Goal: Find specific fact: Find specific fact

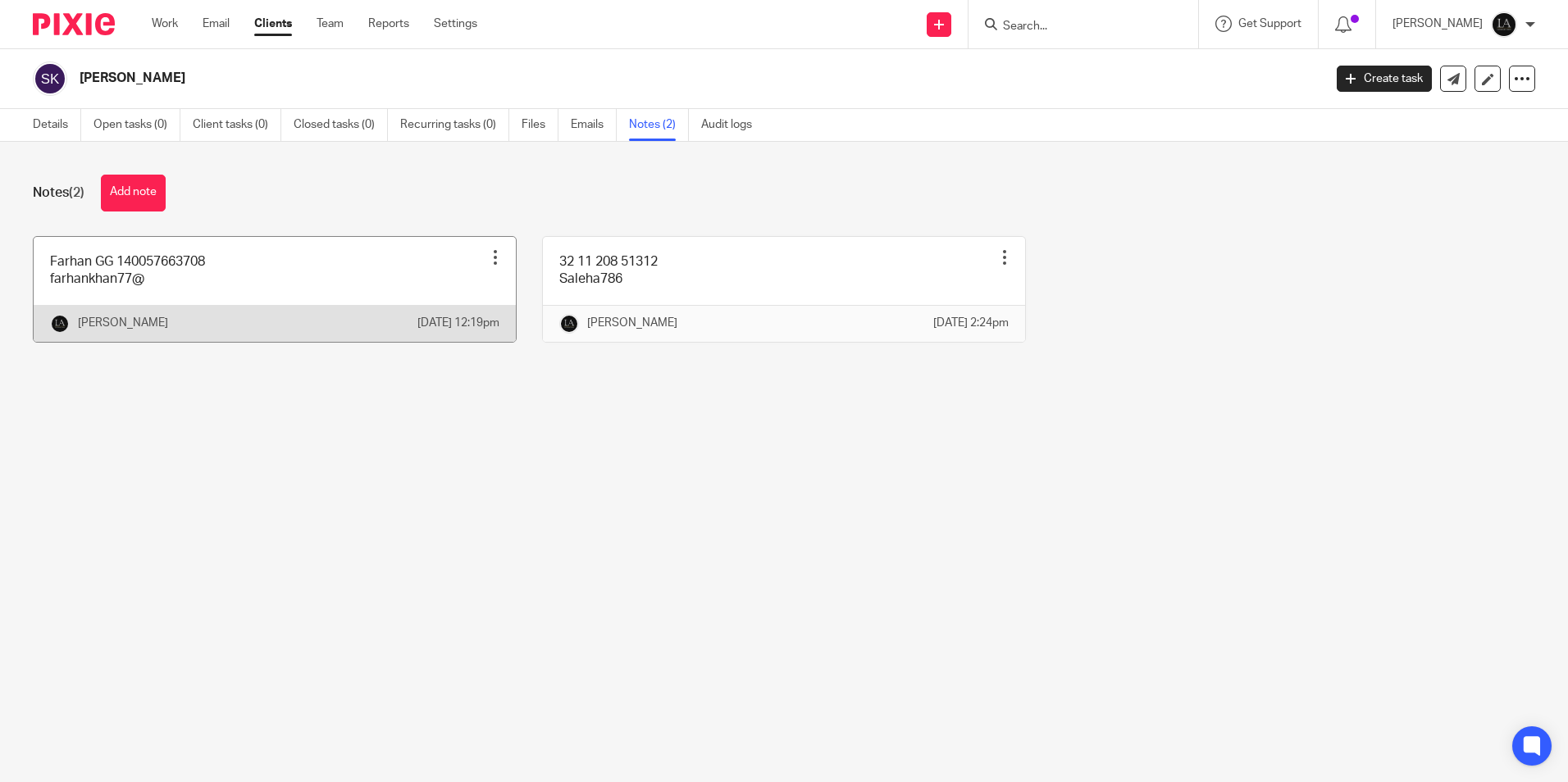
click at [218, 284] on link at bounding box center [274, 289] width 482 height 105
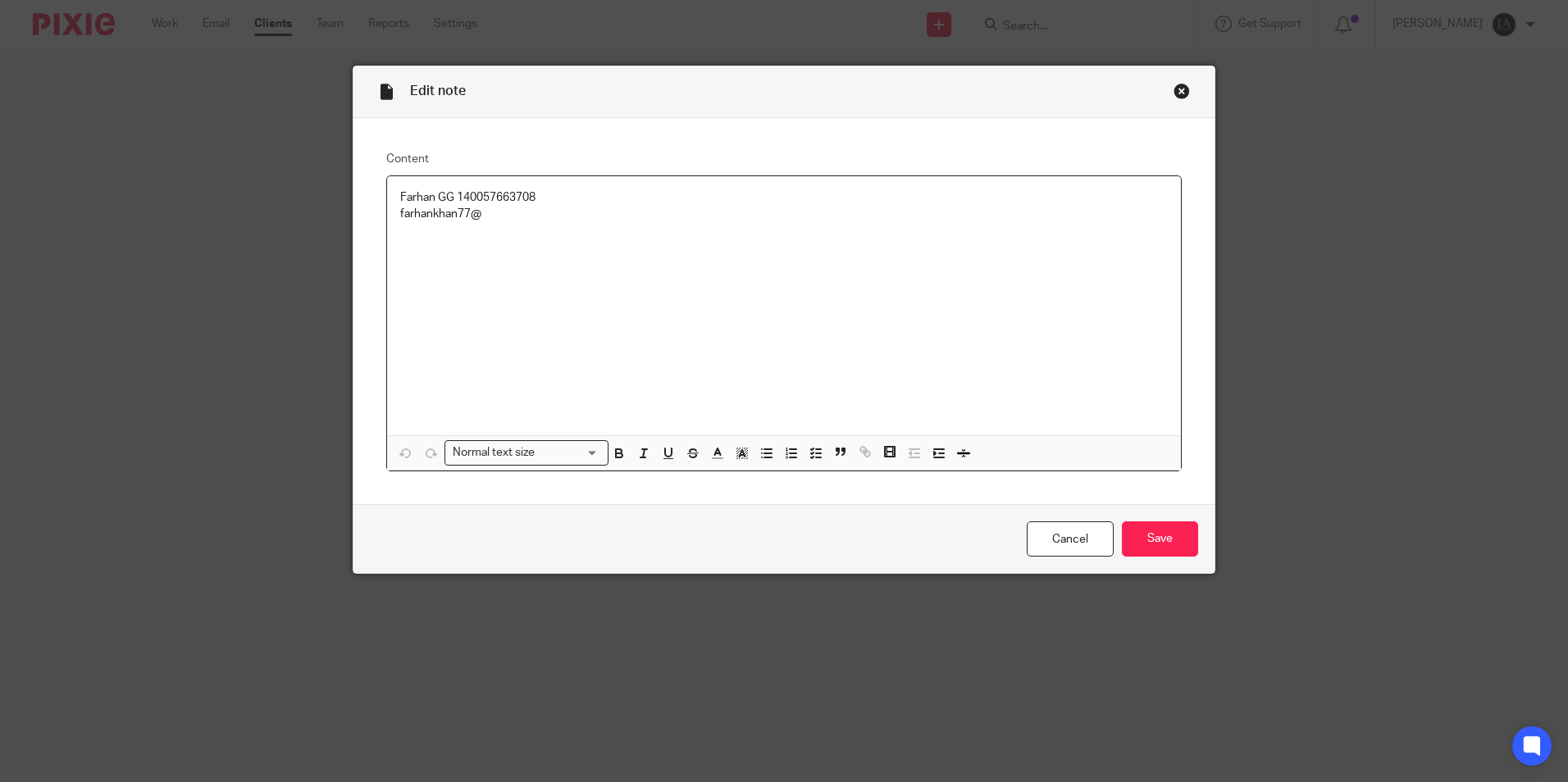
click at [480, 202] on p "Farhan GG 140057663708" at bounding box center [784, 197] width 768 height 17
copy p "140057663708"
click at [431, 218] on p "farhankhan77@" at bounding box center [784, 214] width 768 height 17
drag, startPoint x: 431, startPoint y: 218, endPoint x: 471, endPoint y: 214, distance: 40.2
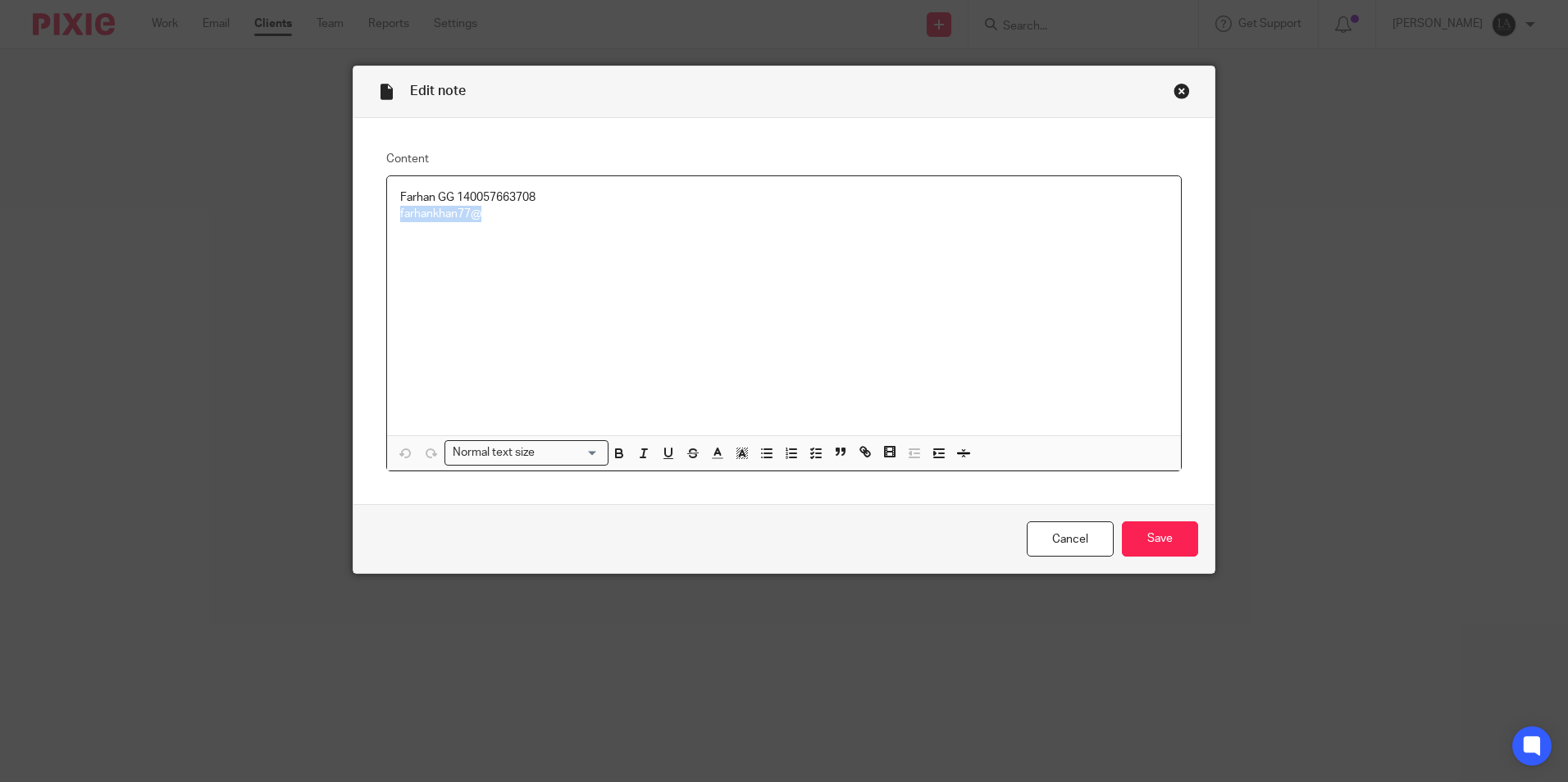
click at [471, 214] on p "farhankhan77@" at bounding box center [784, 214] width 768 height 17
copy p "farhankhan77@"
